Goal: Task Accomplishment & Management: Manage account settings

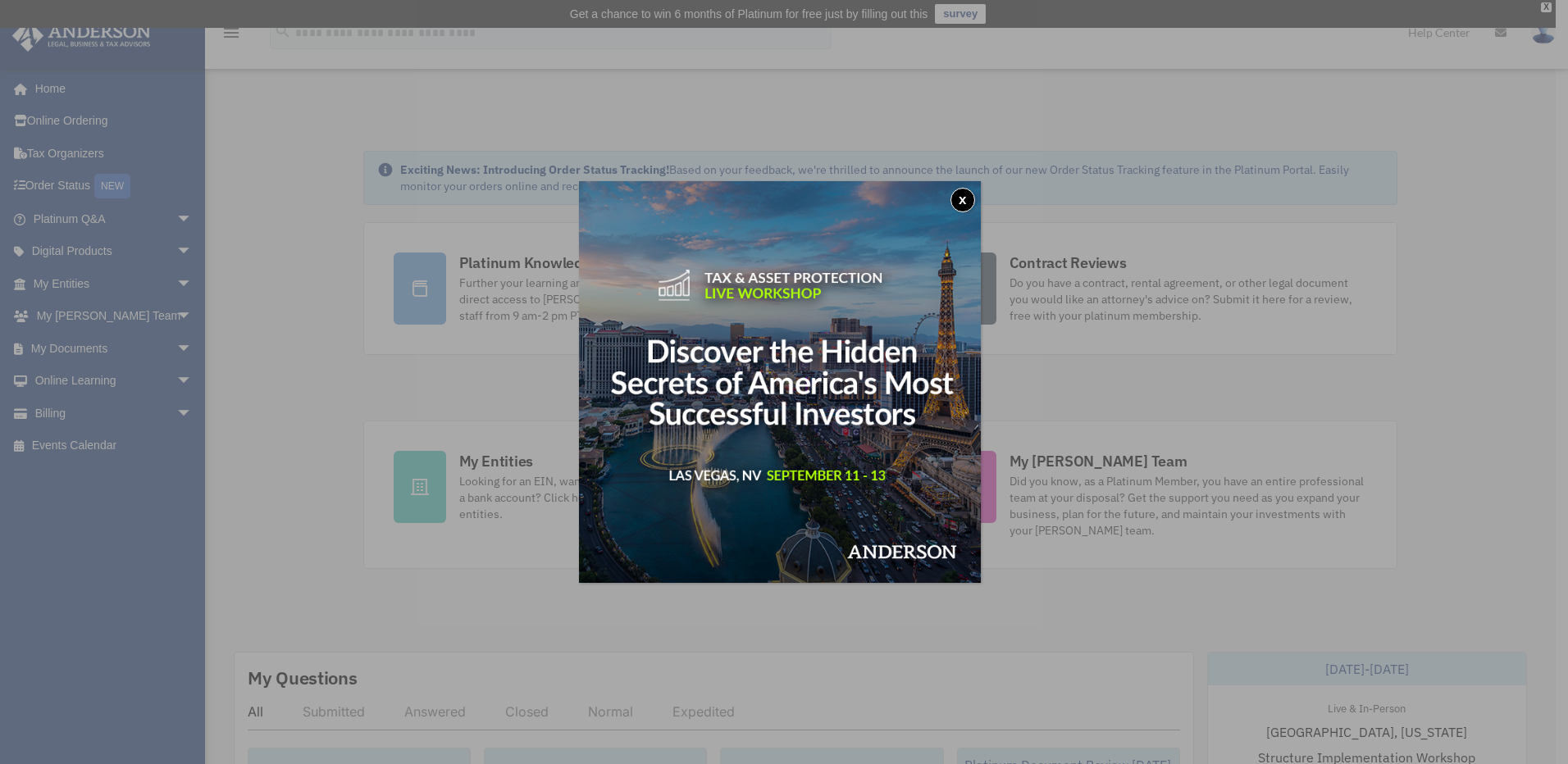
click at [968, 202] on button "x" at bounding box center [962, 200] width 24 height 24
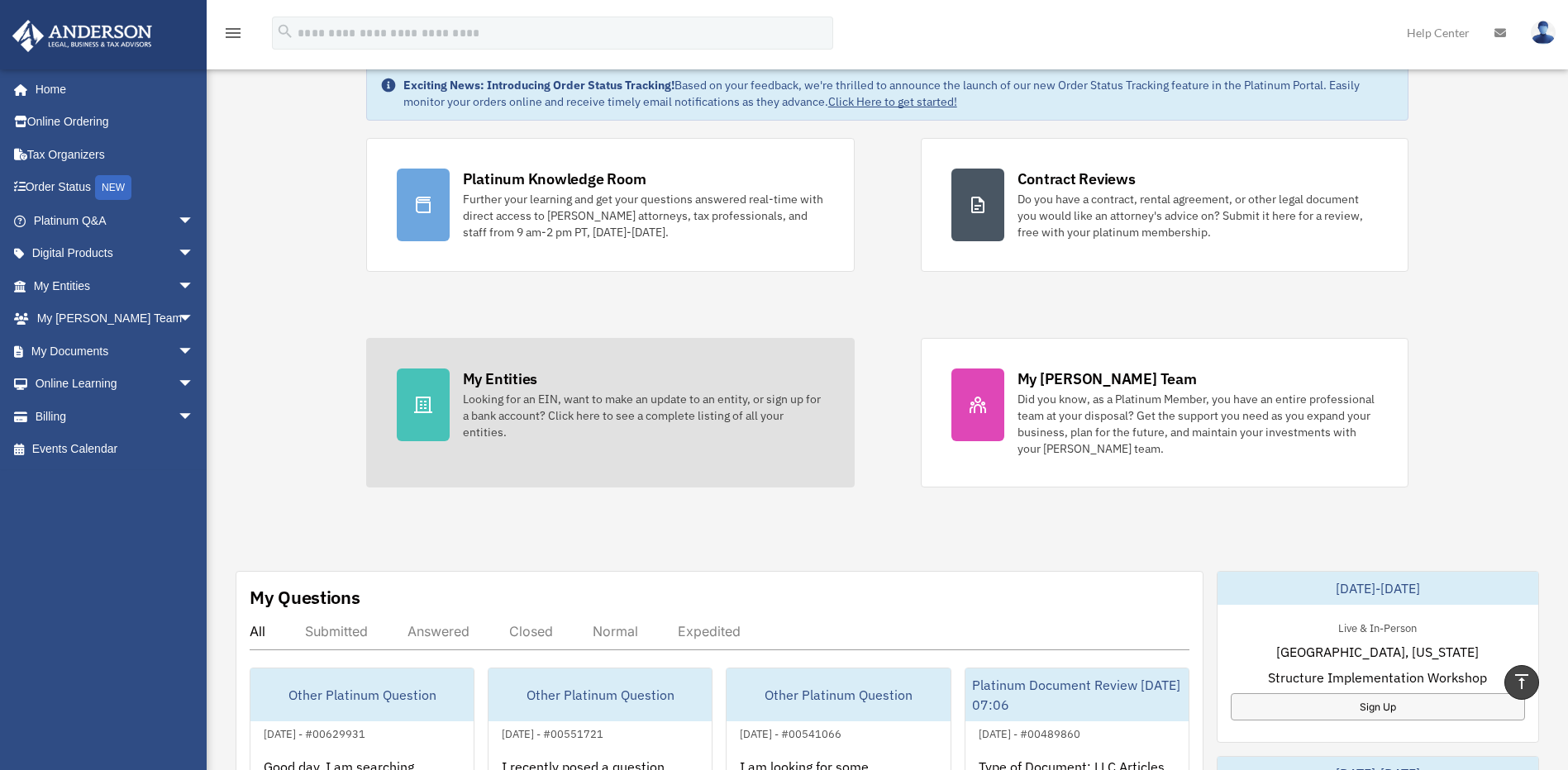
scroll to position [83, 0]
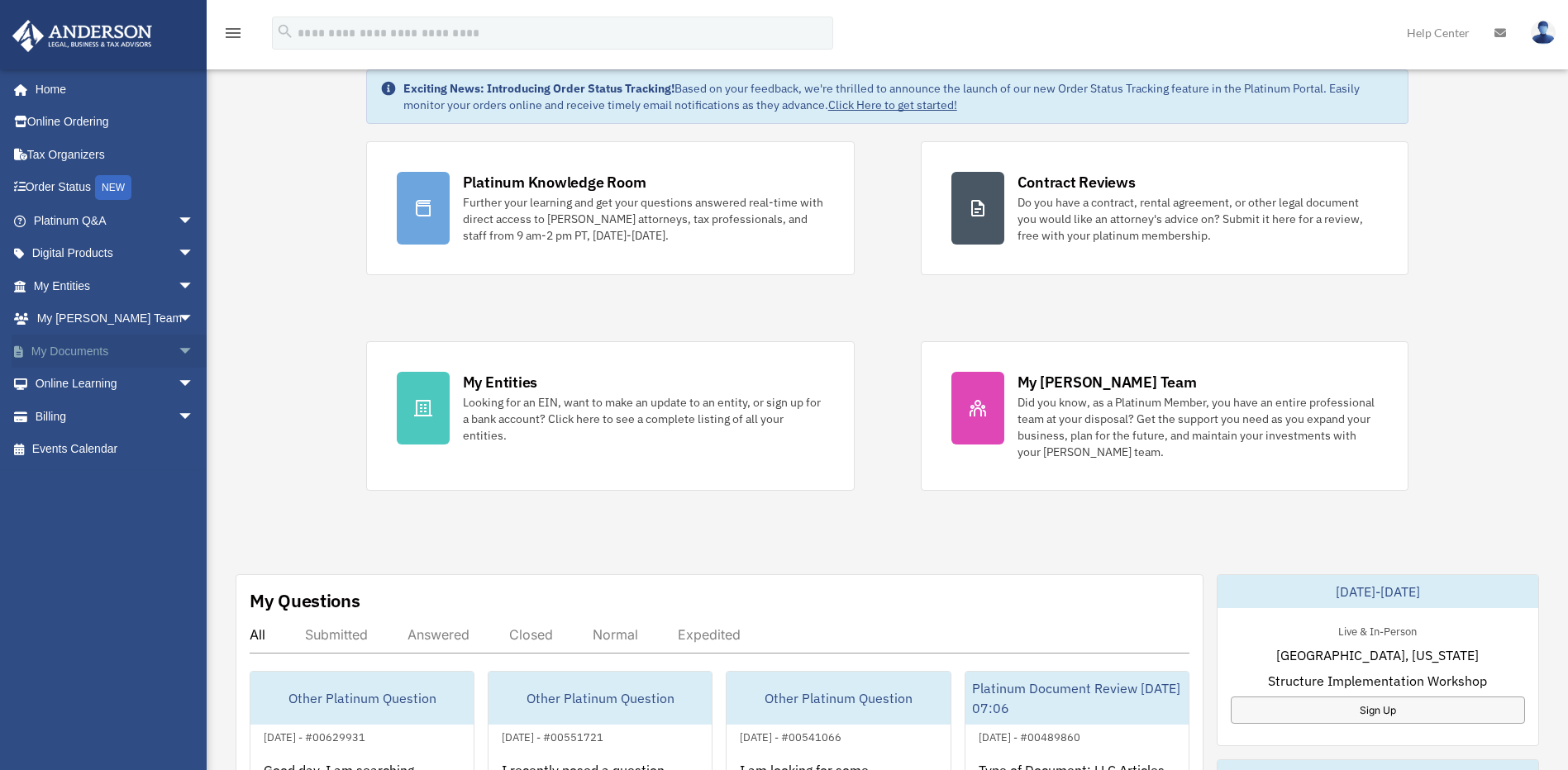
click at [178, 350] on span "arrow_drop_down" at bounding box center [194, 351] width 33 height 34
click at [69, 381] on link "Box" at bounding box center [120, 385] width 196 height 33
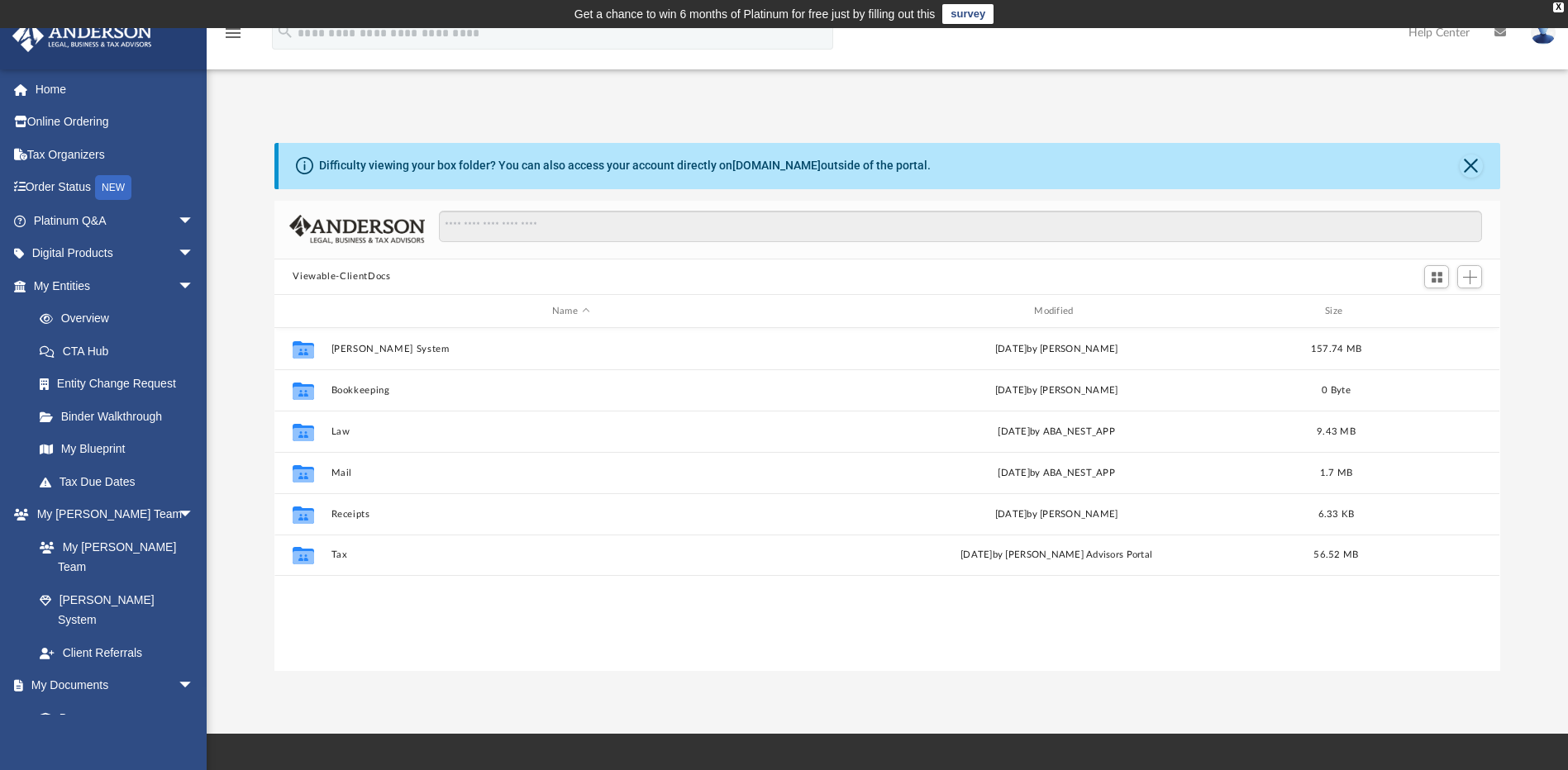
scroll to position [364, 1214]
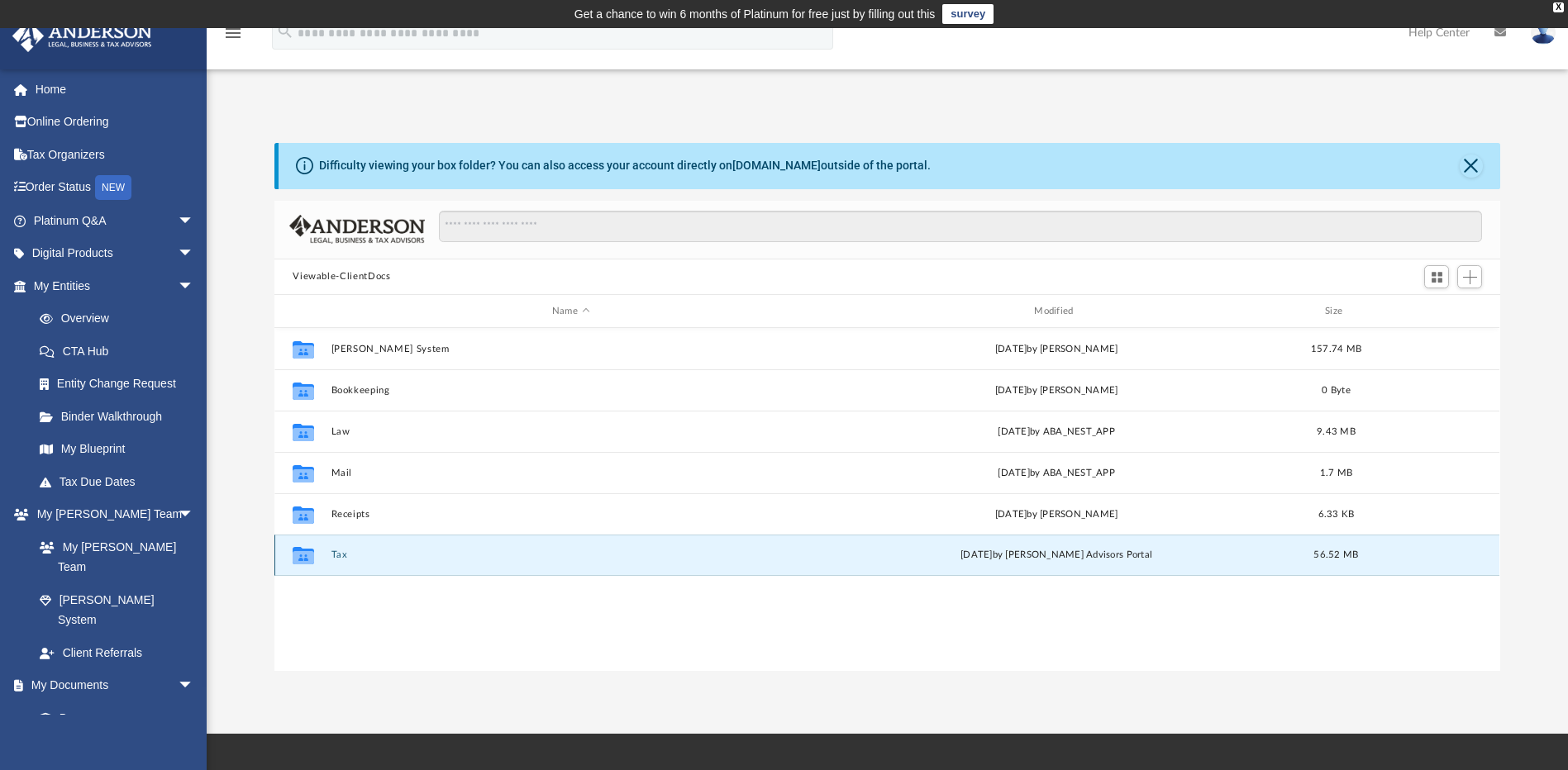
click at [343, 554] on button "Tax" at bounding box center [570, 556] width 478 height 11
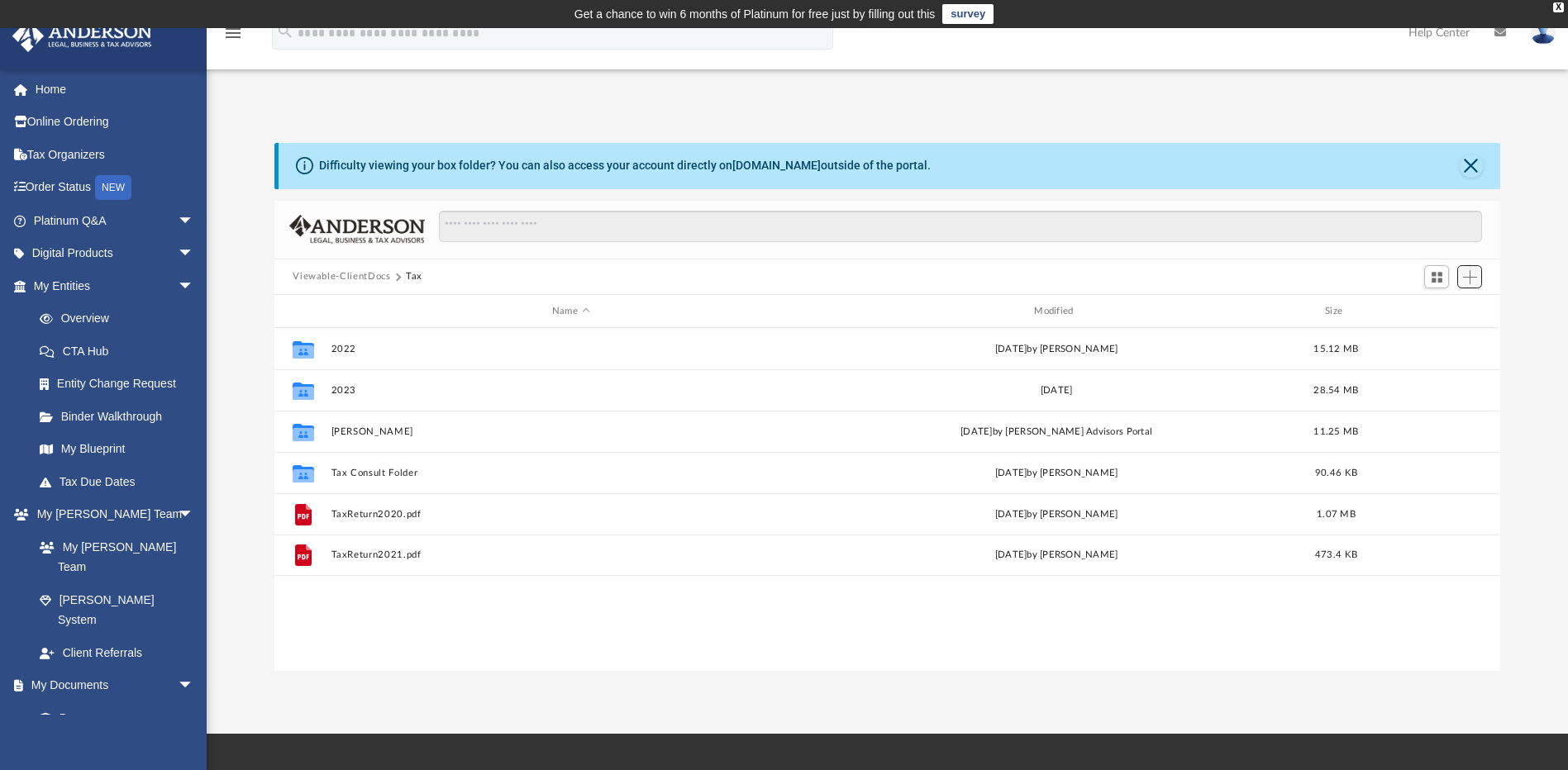
click at [1468, 281] on span "Add" at bounding box center [1470, 277] width 14 height 14
click at [1435, 336] on li "New Folder" at bounding box center [1446, 335] width 53 height 17
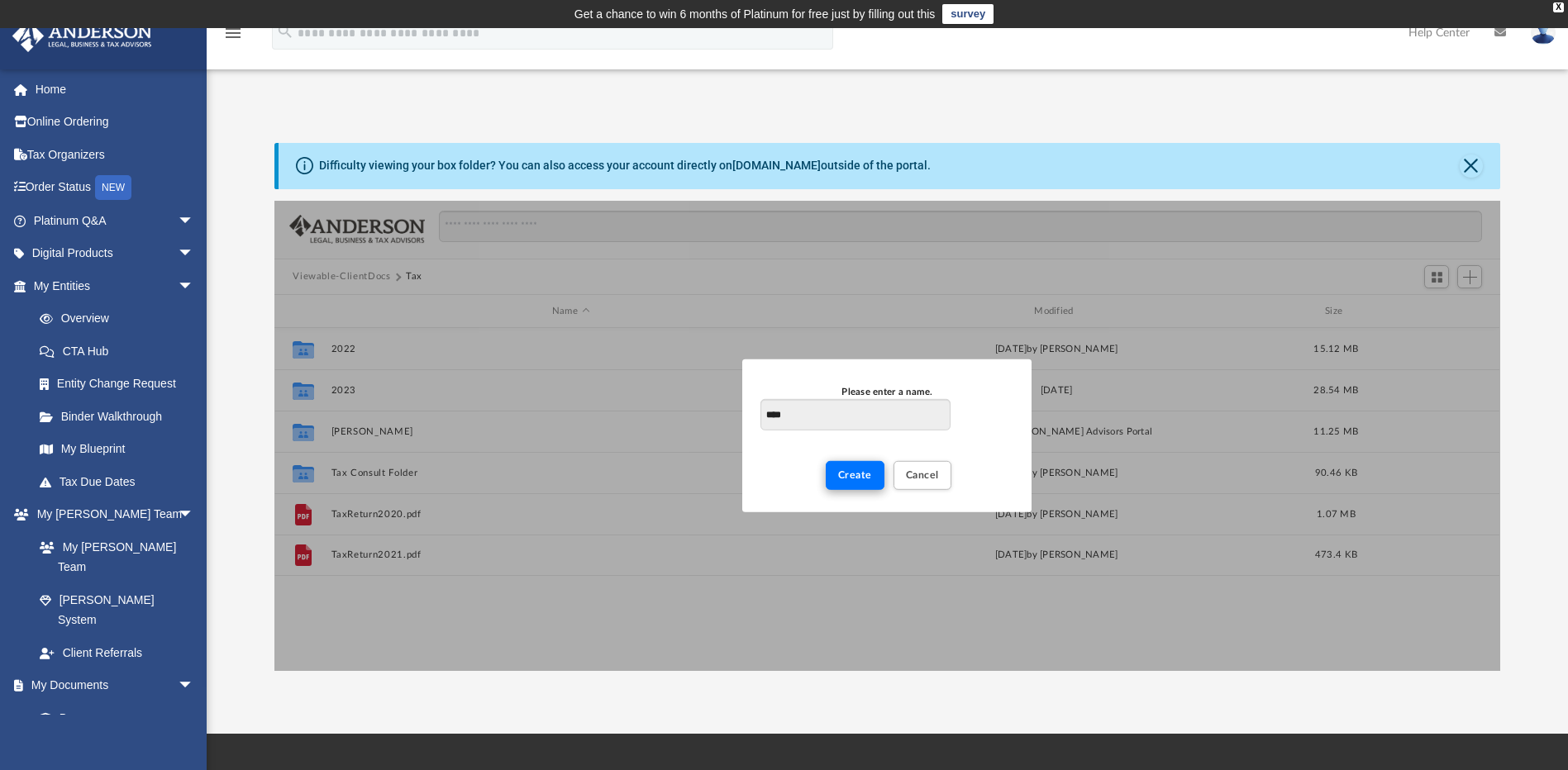
type input "****"
click at [856, 477] on span "Create" at bounding box center [855, 475] width 34 height 10
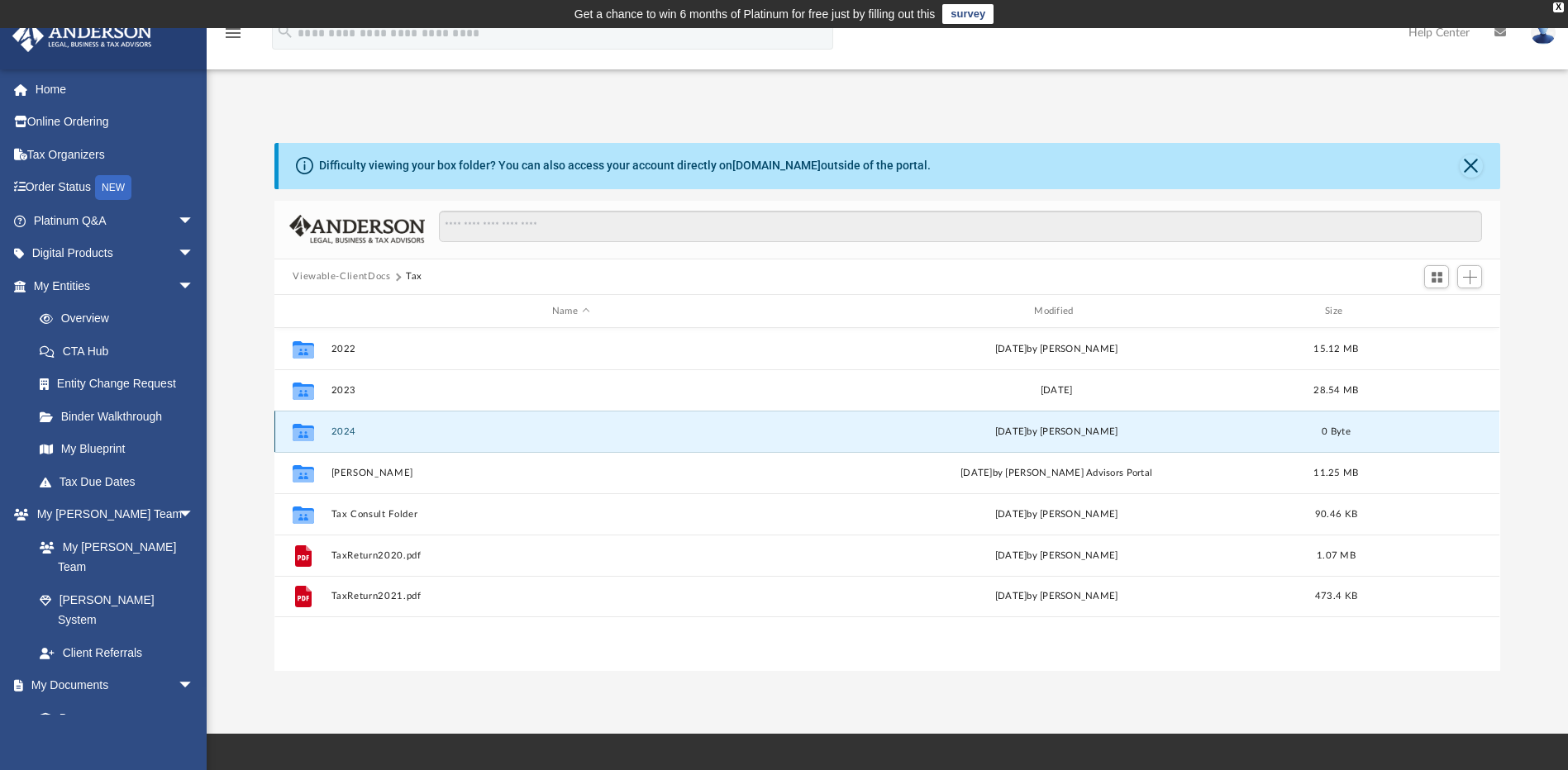
click at [340, 432] on button "2024" at bounding box center [570, 432] width 478 height 11
click at [343, 433] on button "2024" at bounding box center [570, 432] width 478 height 11
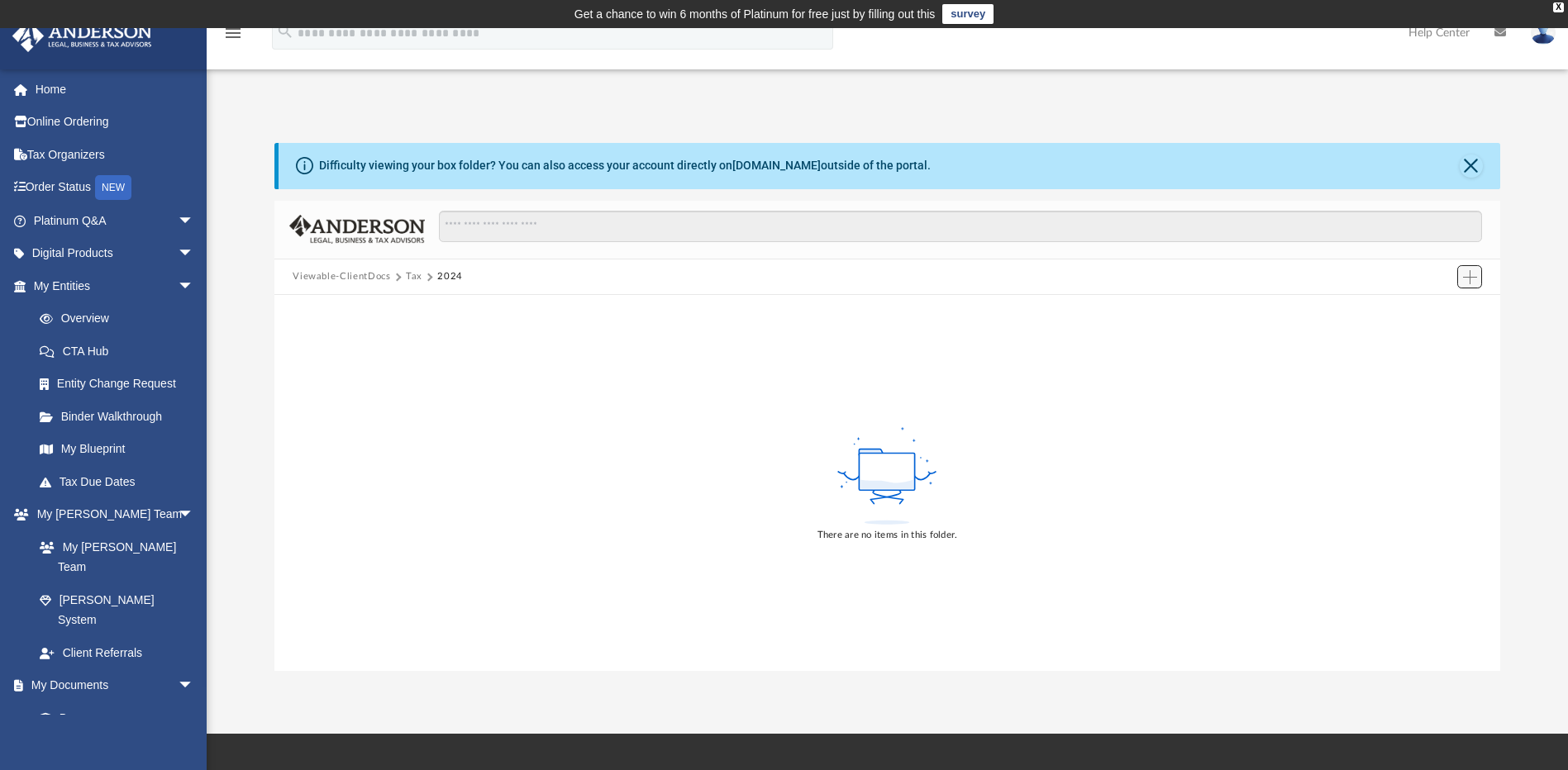
click at [1470, 280] on span "Add" at bounding box center [1470, 277] width 14 height 14
click at [1429, 310] on li "Upload" at bounding box center [1446, 310] width 53 height 17
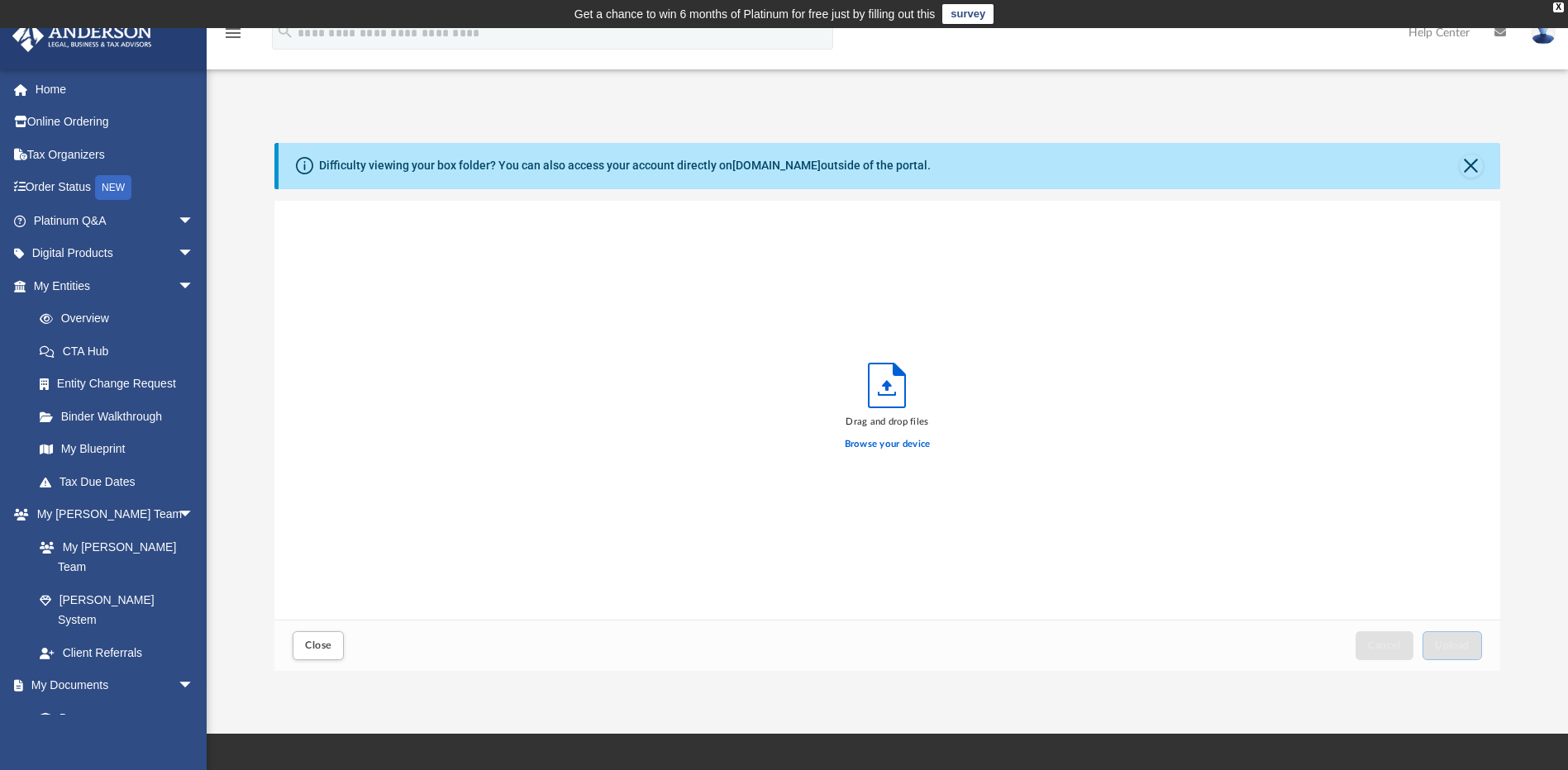
scroll to position [406, 1214]
click at [873, 442] on label "Browse your device" at bounding box center [887, 445] width 86 height 15
click at [0, 0] on input "Browse your device" at bounding box center [0, 0] width 0 height 0
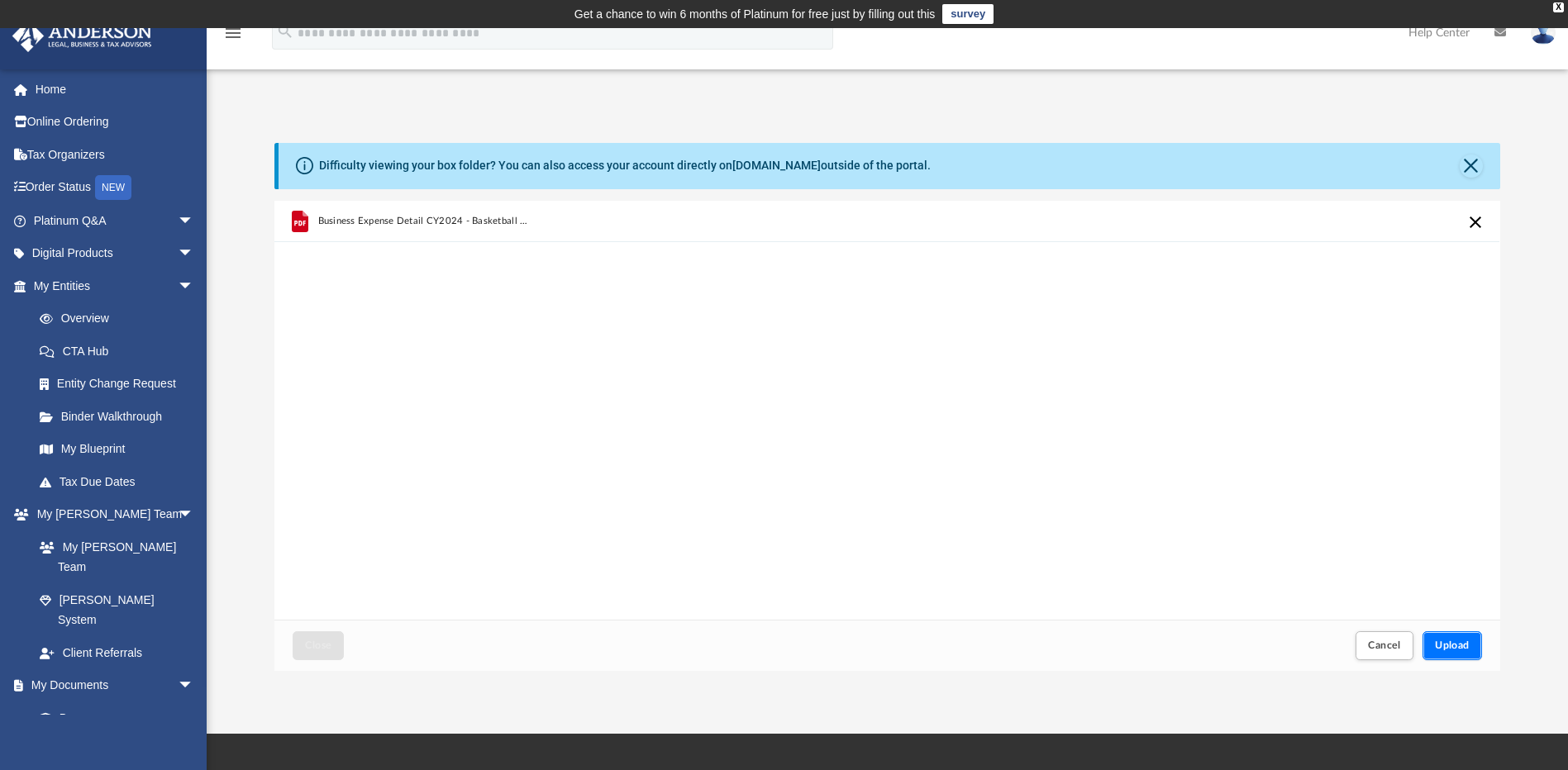
click at [1450, 646] on span "Upload" at bounding box center [1452, 645] width 35 height 10
click at [323, 645] on span "Close" at bounding box center [318, 645] width 26 height 10
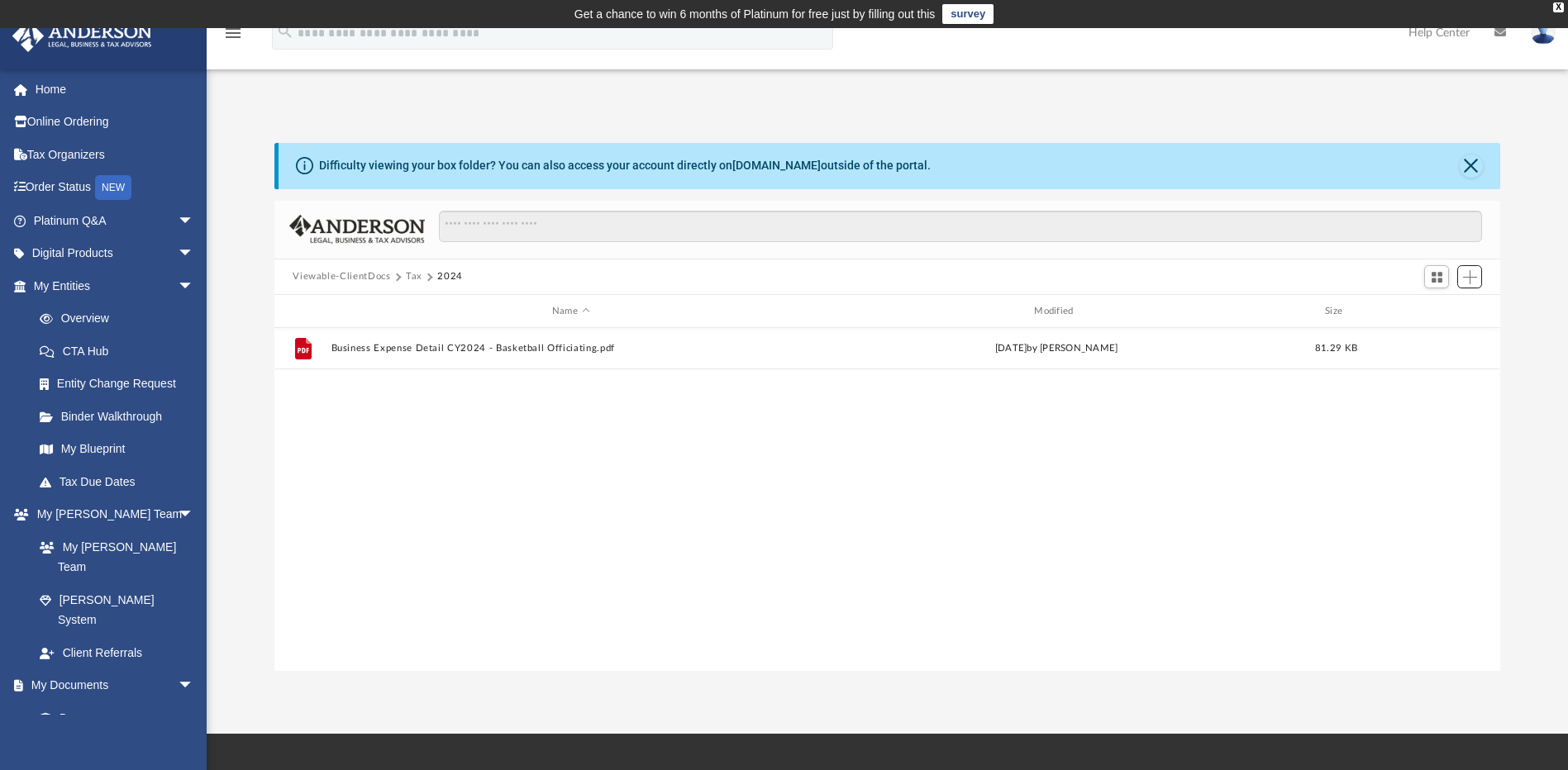
scroll to position [364, 1214]
